Goal: Task Accomplishment & Management: Manage account settings

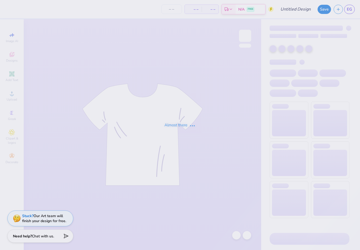
type input "[GEOGRAPHIC_DATA] : [PERSON_NAME]"
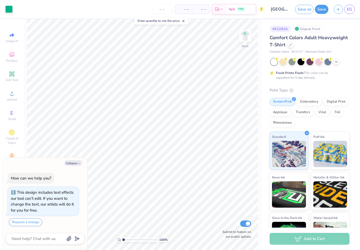
click at [280, 12] on input "[GEOGRAPHIC_DATA] : [PERSON_NAME]" at bounding box center [280, 9] width 26 height 11
click at [277, 8] on input "[GEOGRAPHIC_DATA] : [PERSON_NAME]" at bounding box center [280, 9] width 26 height 11
click at [281, 9] on input "[GEOGRAPHIC_DATA] : [PERSON_NAME]" at bounding box center [280, 9] width 26 height 11
click at [279, 9] on input "[GEOGRAPHIC_DATA] : [PERSON_NAME]" at bounding box center [280, 9] width 26 height 11
click at [76, 164] on button "Collapse" at bounding box center [73, 164] width 18 height 6
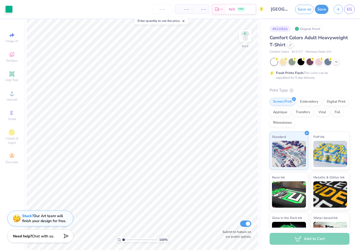
type textarea "x"
click at [279, 7] on input "[GEOGRAPHIC_DATA] : [PERSON_NAME]" at bounding box center [280, 9] width 26 height 11
click at [304, 7] on button "Save as" at bounding box center [304, 9] width 18 height 9
click at [277, 12] on input "[GEOGRAPHIC_DATA] : [PERSON_NAME]" at bounding box center [274, 9] width 26 height 11
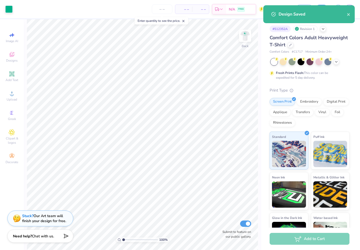
click at [353, 12] on div "Design Saved" at bounding box center [308, 14] width 91 height 18
click at [349, 16] on icon "close" at bounding box center [349, 14] width 4 height 4
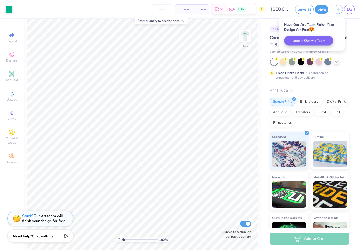
click at [281, 8] on input "[GEOGRAPHIC_DATA] : [PERSON_NAME]" at bounding box center [280, 9] width 26 height 11
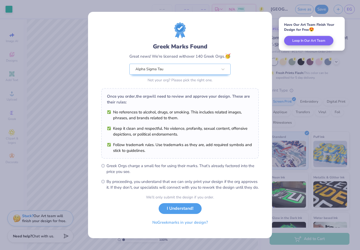
click at [193, 212] on button "I Understand!" at bounding box center [180, 209] width 43 height 11
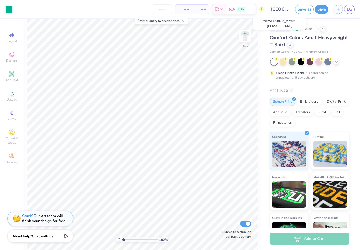
click at [352, 30] on div "# 512352A Revision 1 Comfort Colors Adult Heavyweight T-Shirt Comfort Colors # …" at bounding box center [310, 135] width 99 height 232
click at [303, 7] on button "Save as" at bounding box center [304, 9] width 18 height 9
click at [275, 7] on input "[GEOGRAPHIC_DATA] : [PERSON_NAME]" at bounding box center [274, 9] width 26 height 11
click at [324, 59] on div at bounding box center [327, 62] width 7 height 7
click at [278, 59] on icon at bounding box center [277, 59] width 2 height 3
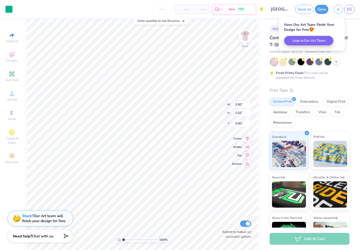
click at [337, 61] on icon at bounding box center [336, 62] width 4 height 4
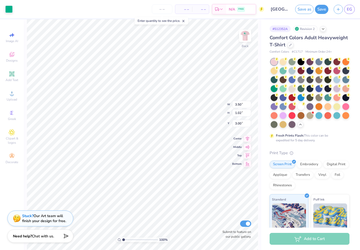
click at [304, 106] on div at bounding box center [301, 106] width 7 height 7
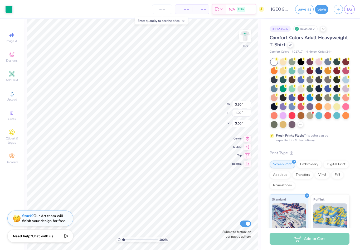
click at [7, 6] on div at bounding box center [8, 9] width 7 height 7
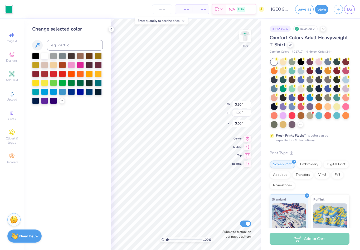
click at [337, 113] on div at bounding box center [336, 115] width 7 height 7
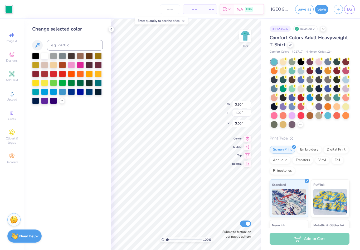
click at [309, 104] on div at bounding box center [310, 106] width 7 height 7
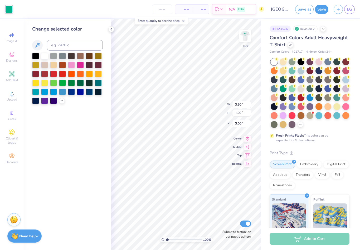
click at [61, 93] on div at bounding box center [62, 92] width 7 height 7
click at [74, 64] on div at bounding box center [71, 65] width 7 height 7
click at [53, 92] on div at bounding box center [53, 92] width 7 height 7
click at [72, 65] on div at bounding box center [71, 65] width 7 height 7
click at [248, 36] on img at bounding box center [245, 36] width 11 height 11
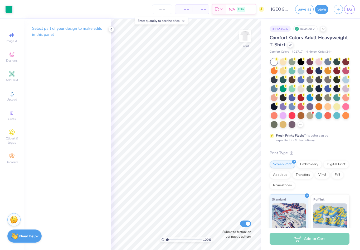
click at [7, 7] on div at bounding box center [8, 9] width 7 height 7
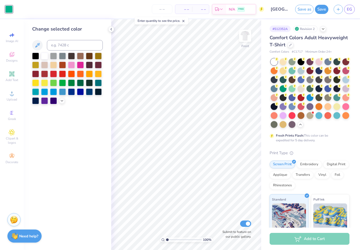
click at [73, 65] on div at bounding box center [71, 65] width 7 height 7
click at [246, 39] on img at bounding box center [245, 36] width 11 height 11
click at [44, 92] on div at bounding box center [44, 92] width 7 height 7
click at [246, 37] on img at bounding box center [245, 36] width 11 height 11
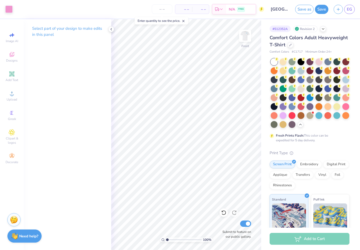
click at [8, 7] on div at bounding box center [8, 9] width 7 height 7
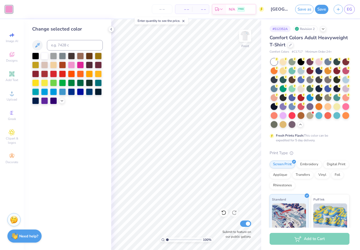
click at [53, 92] on div at bounding box center [53, 92] width 7 height 7
click at [276, 8] on input "[GEOGRAPHIC_DATA] : [PERSON_NAME]" at bounding box center [280, 9] width 26 height 11
click at [277, 9] on input "[GEOGRAPHIC_DATA] : [PERSON_NAME]" at bounding box center [280, 9] width 26 height 11
click at [320, 9] on button "Save" at bounding box center [321, 9] width 13 height 9
